Goal: Navigation & Orientation: Find specific page/section

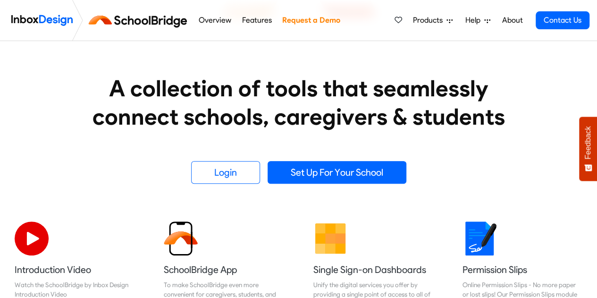
scroll to position [189, 0]
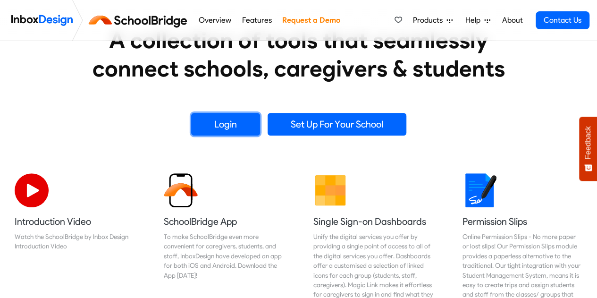
click at [227, 120] on link "Login" at bounding box center [225, 124] width 69 height 23
